Goal: Find specific page/section: Find specific page/section

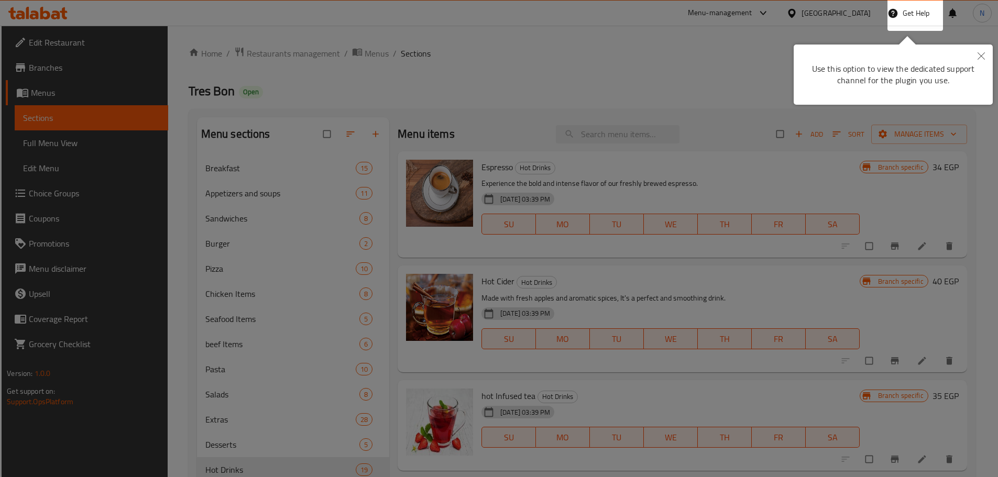
click at [982, 60] on button "Close" at bounding box center [981, 57] width 23 height 24
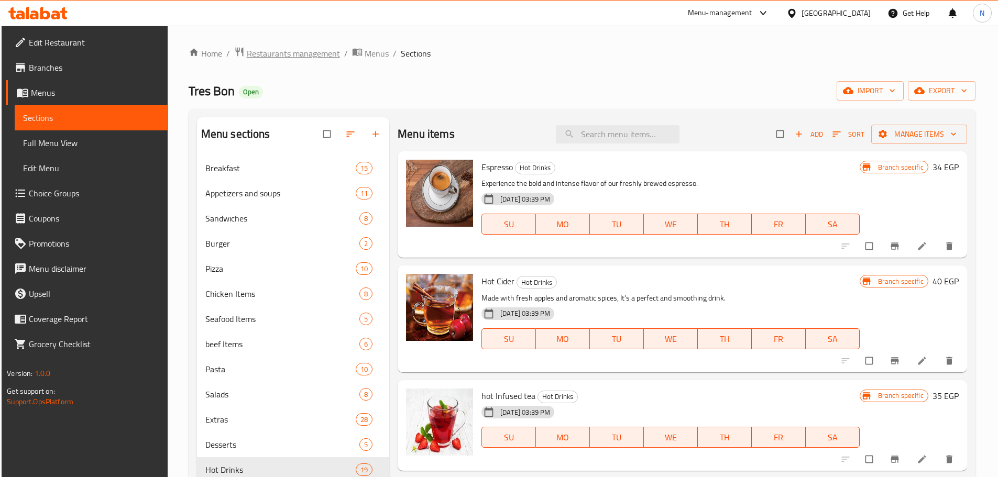
click at [304, 55] on span "Restaurants management" at bounding box center [293, 53] width 93 height 13
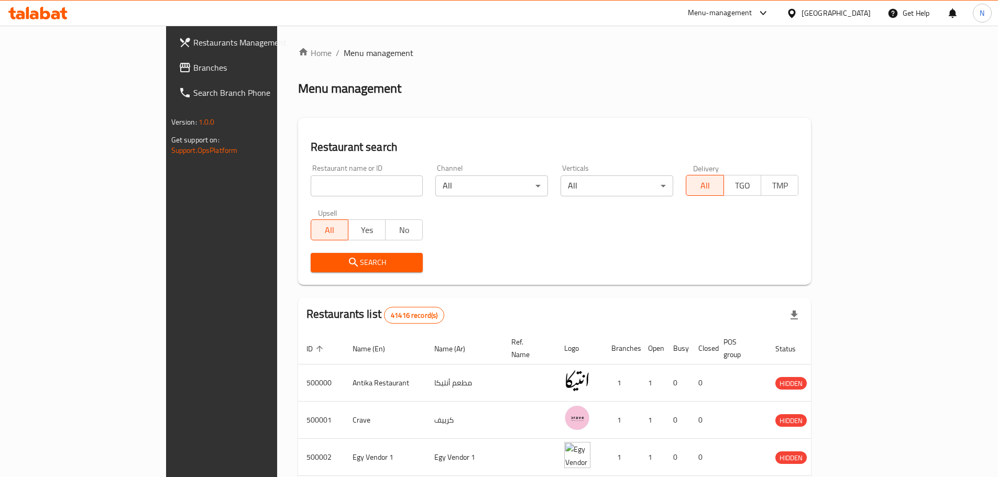
click at [311, 189] on input "search" at bounding box center [367, 186] width 113 height 21
paste input "502330"
type input "502330"
click button "Search" at bounding box center [367, 262] width 113 height 19
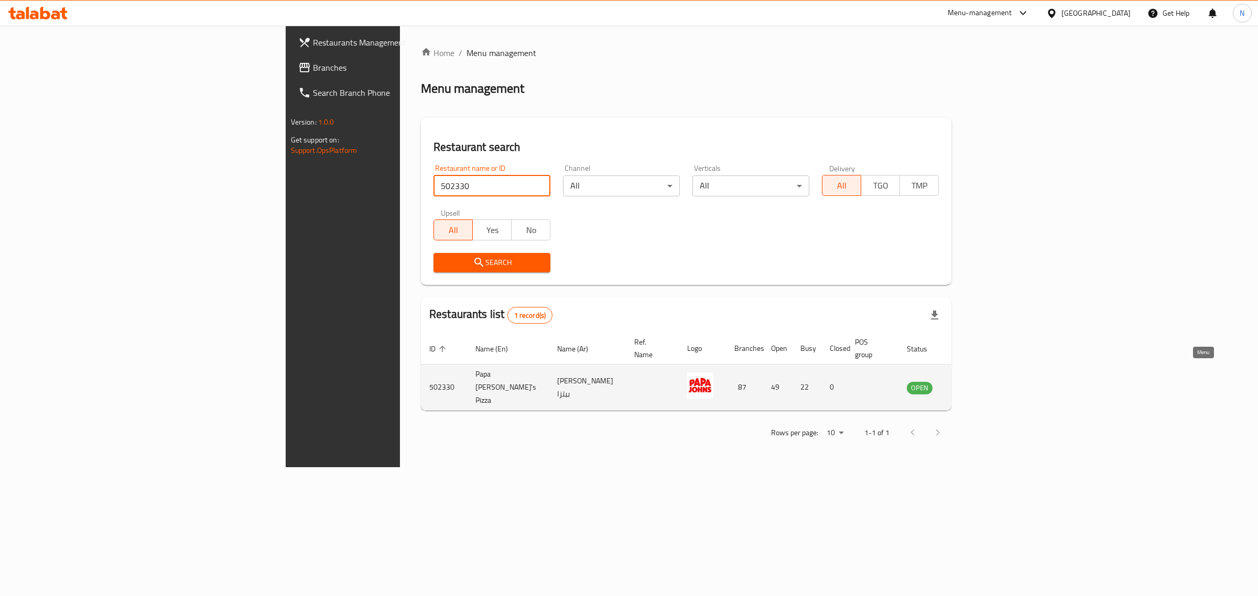
click at [981, 381] on link "enhanced table" at bounding box center [971, 387] width 19 height 13
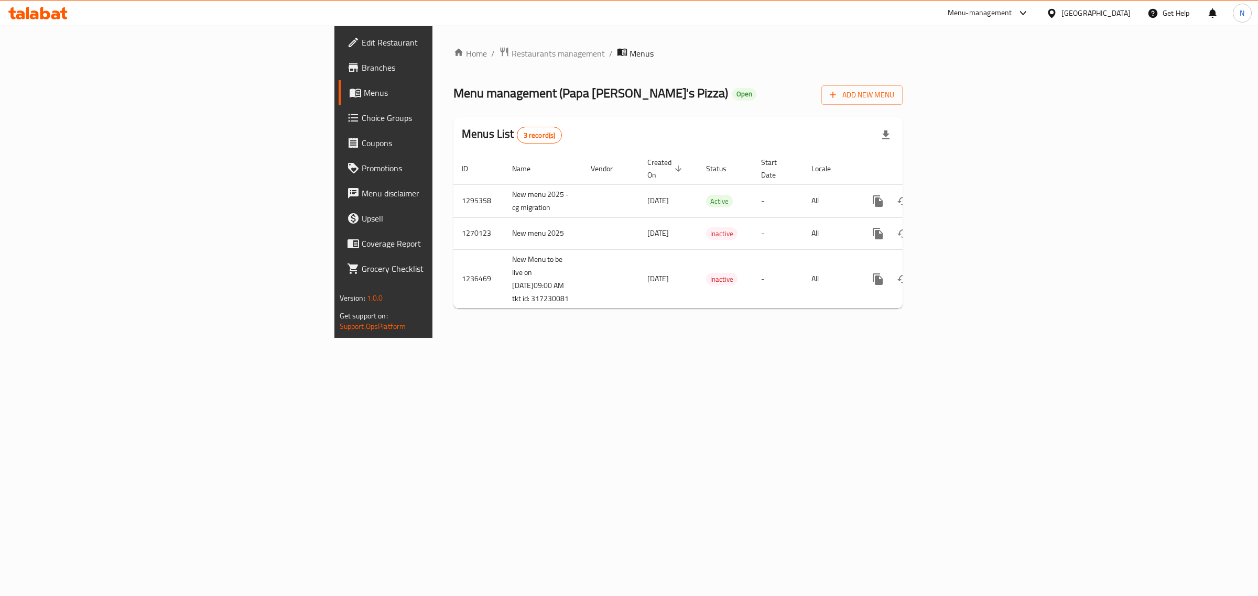
click at [362, 70] on span "Branches" at bounding box center [449, 67] width 175 height 13
